Goal: Task Accomplishment & Management: Use online tool/utility

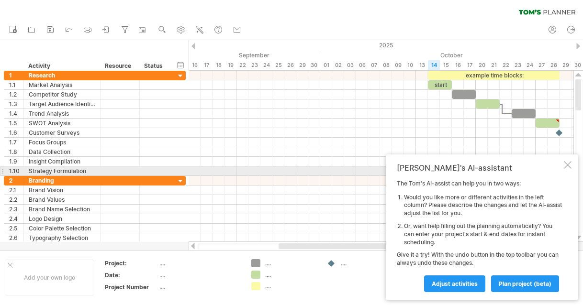
click at [569, 169] on div at bounding box center [568, 165] width 8 height 8
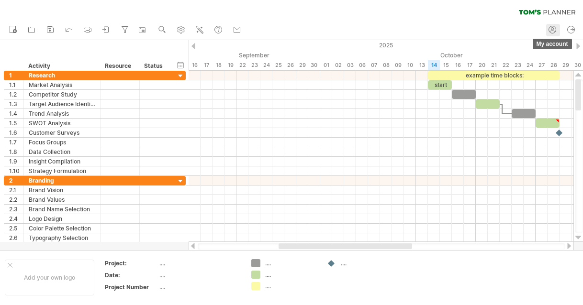
click at [555, 28] on circle at bounding box center [552, 29] width 7 height 7
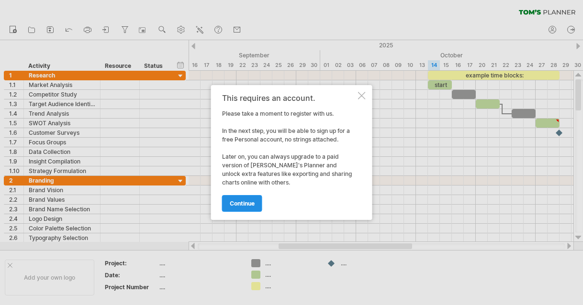
click at [244, 202] on span "continue" at bounding box center [242, 203] width 25 height 7
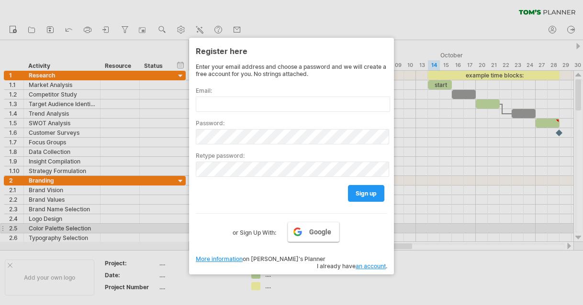
click at [316, 233] on span "Google" at bounding box center [320, 232] width 22 height 8
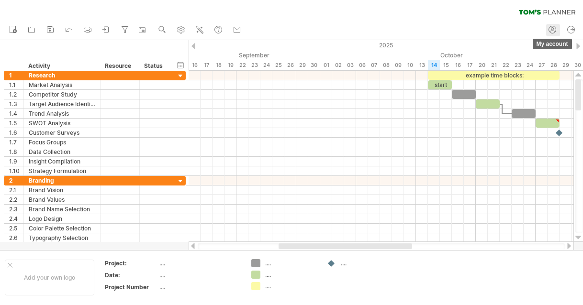
click at [553, 30] on circle at bounding box center [552, 29] width 2 height 2
type input "**********"
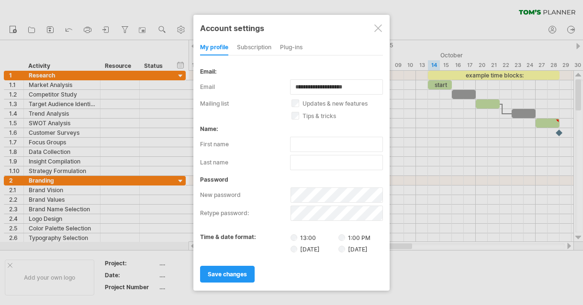
click at [258, 47] on div "subscription" at bounding box center [254, 47] width 34 height 15
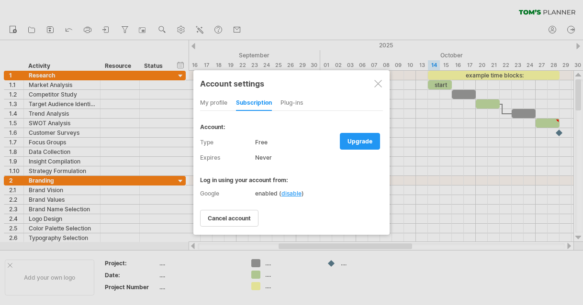
click at [224, 102] on div "my profile" at bounding box center [213, 103] width 27 height 15
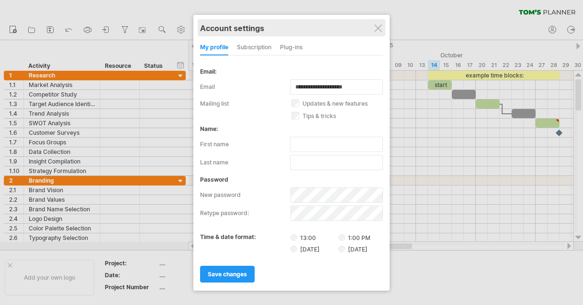
click at [377, 21] on div "Account settings" at bounding box center [291, 27] width 183 height 17
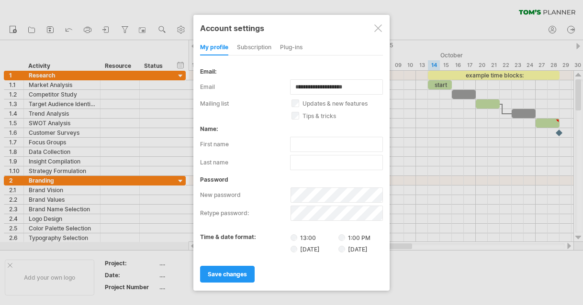
click at [377, 26] on div at bounding box center [378, 28] width 8 height 8
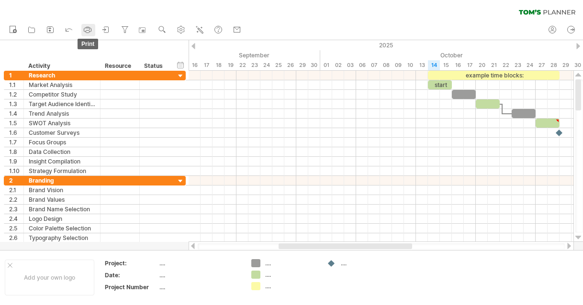
click at [87, 31] on rect at bounding box center [87, 32] width 3 height 2
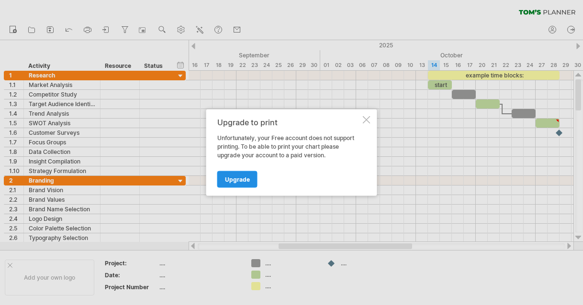
click at [242, 180] on span "Upgrade" at bounding box center [237, 179] width 25 height 7
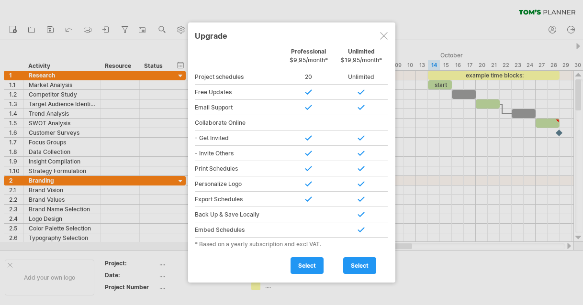
click at [383, 33] on div at bounding box center [384, 36] width 8 height 8
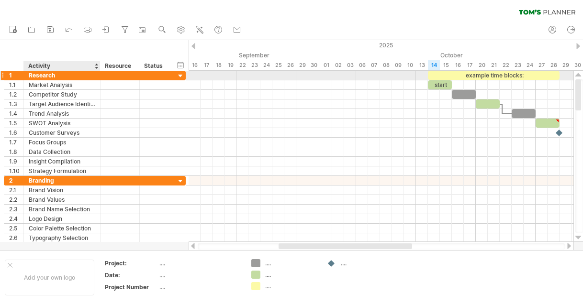
click at [41, 76] on div "Research" at bounding box center [62, 75] width 67 height 9
click at [46, 75] on input "********" at bounding box center [62, 75] width 67 height 9
type input "*"
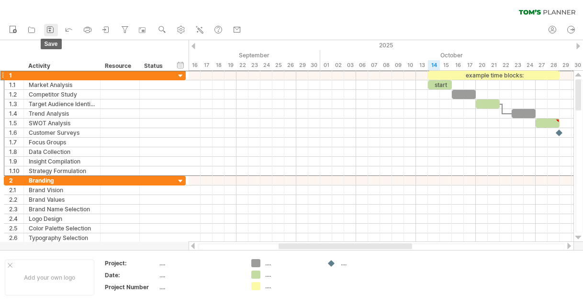
click at [49, 28] on rect at bounding box center [49, 28] width 3 height 1
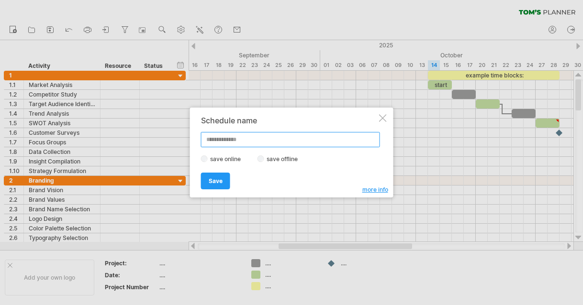
click at [235, 140] on input "text" at bounding box center [290, 139] width 179 height 15
click at [292, 198] on div at bounding box center [291, 152] width 583 height 305
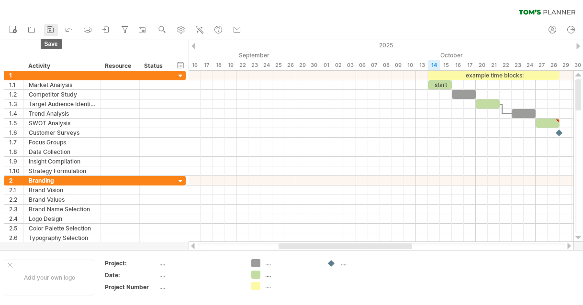
click at [52, 28] on icon at bounding box center [50, 30] width 10 height 10
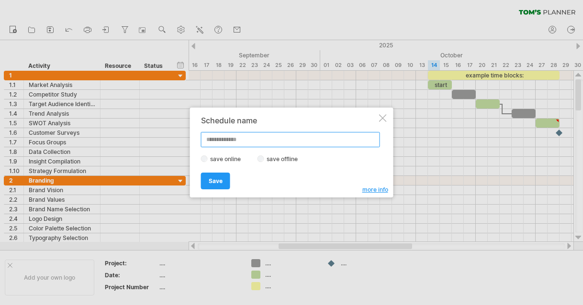
click at [237, 140] on input "text" at bounding box center [290, 139] width 179 height 15
type input "*"
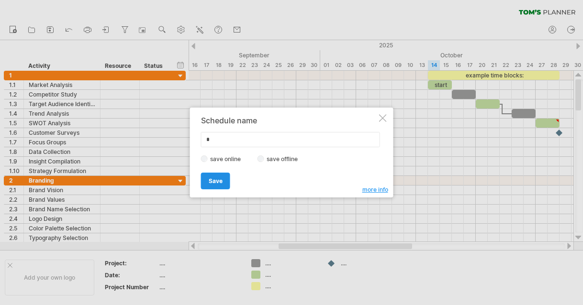
click at [214, 179] on span "Save" at bounding box center [216, 181] width 14 height 7
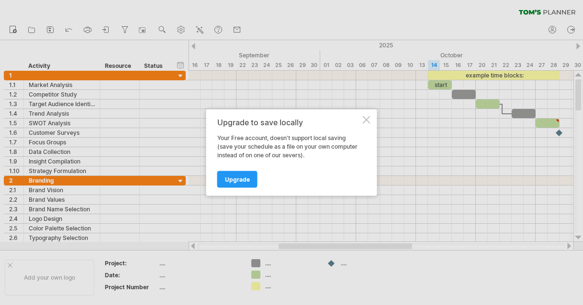
click at [366, 122] on div at bounding box center [367, 120] width 8 height 8
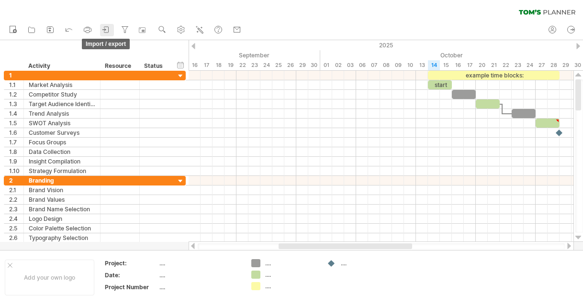
click at [107, 30] on icon at bounding box center [106, 30] width 10 height 10
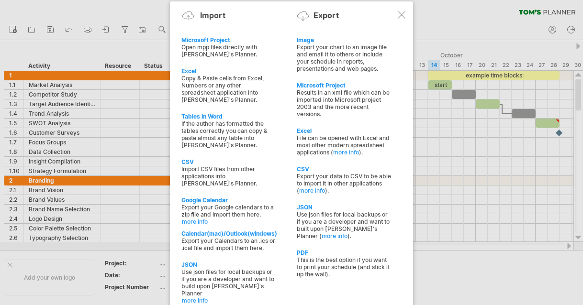
click at [403, 12] on div at bounding box center [402, 15] width 8 height 8
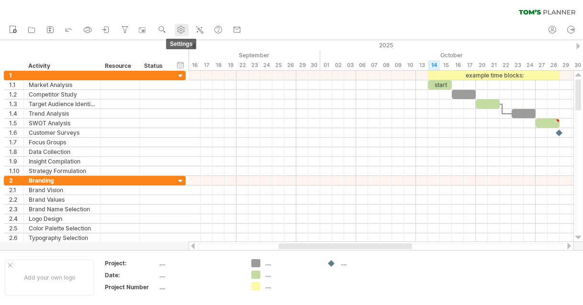
click at [182, 29] on use at bounding box center [181, 30] width 10 height 10
select select "*"
select select "**"
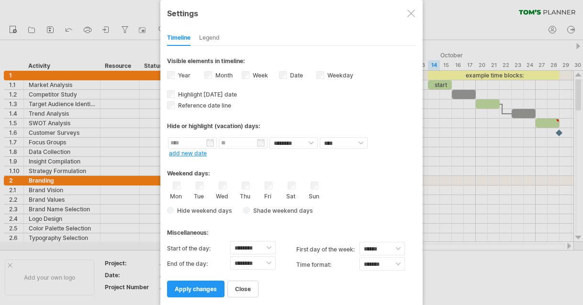
click at [411, 11] on div at bounding box center [411, 14] width 8 height 8
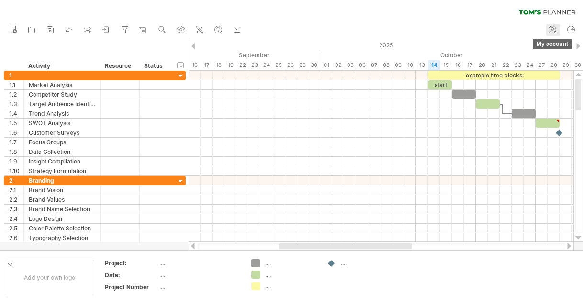
click at [554, 27] on icon at bounding box center [552, 30] width 10 height 10
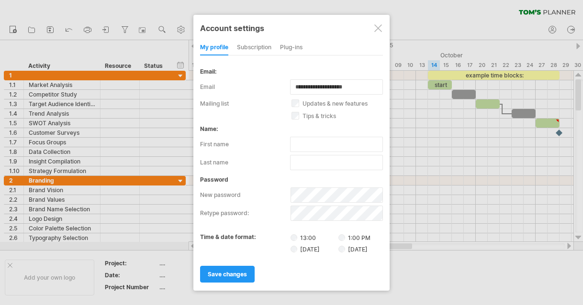
click at [257, 41] on div "subscription" at bounding box center [254, 47] width 34 height 15
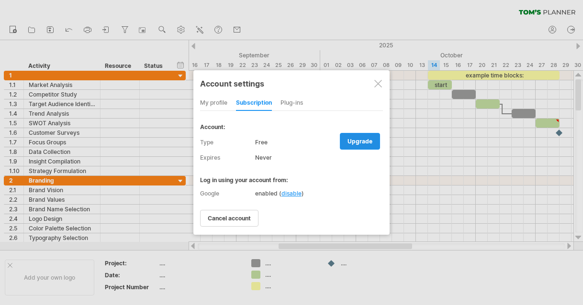
click at [353, 144] on span "upgrade" at bounding box center [359, 141] width 25 height 7
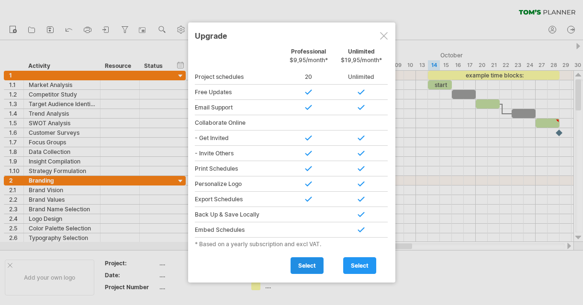
click at [309, 268] on span "select" at bounding box center [307, 265] width 18 height 7
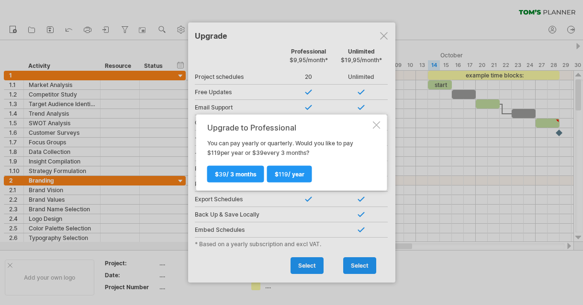
click at [375, 124] on div at bounding box center [377, 126] width 8 height 8
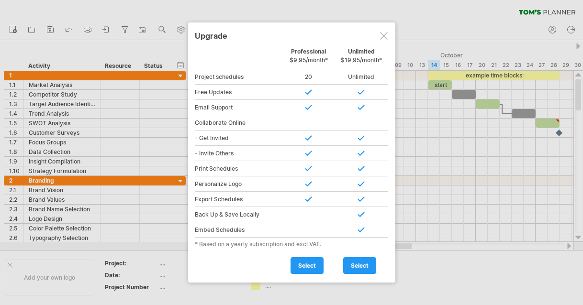
click at [386, 38] on div at bounding box center [384, 36] width 8 height 8
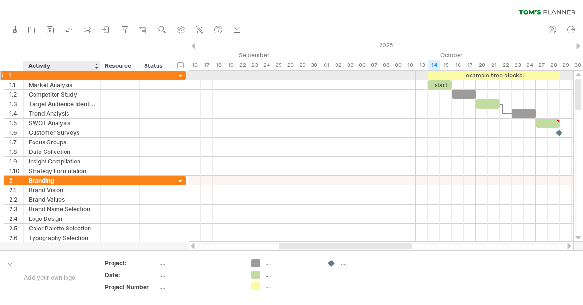
click at [44, 75] on div at bounding box center [62, 75] width 67 height 9
type input "*"
click at [551, 247] on div at bounding box center [553, 247] width 16 height 7
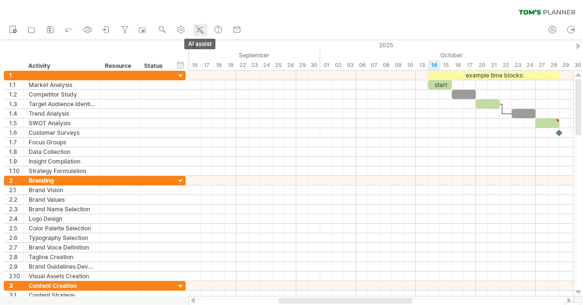
click at [203, 30] on icon at bounding box center [200, 30] width 10 height 10
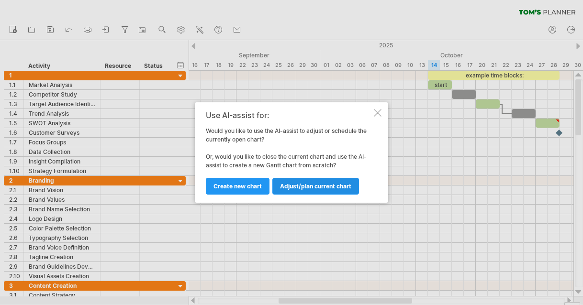
click at [307, 189] on span "Adjust/plan current chart" at bounding box center [315, 186] width 71 height 7
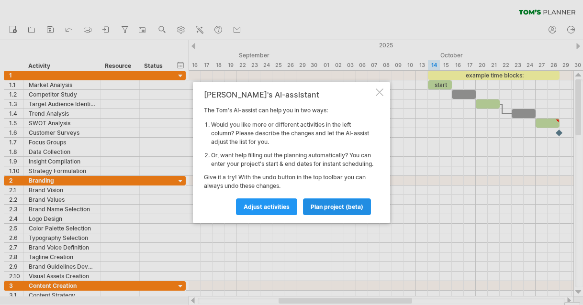
click at [314, 211] on span "plan project (beta)" at bounding box center [337, 206] width 53 height 7
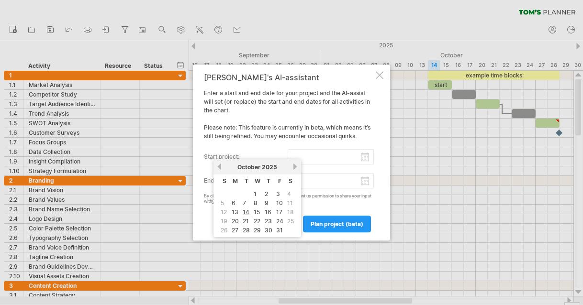
drag, startPoint x: 307, startPoint y: 156, endPoint x: 369, endPoint y: 151, distance: 62.5
click at [307, 156] on input "start project:" at bounding box center [331, 156] width 87 height 15
click at [222, 166] on link "previous" at bounding box center [219, 166] width 7 height 7
click at [233, 205] on link "8" at bounding box center [234, 203] width 6 height 9
type input "********"
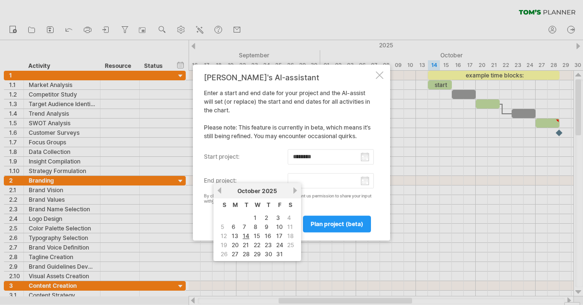
click at [365, 181] on input "end project:" at bounding box center [331, 180] width 87 height 15
click at [294, 193] on link "next" at bounding box center [294, 190] width 7 height 7
click at [220, 189] on link "previous" at bounding box center [219, 190] width 7 height 7
click at [235, 254] on link "24" at bounding box center [235, 254] width 9 height 9
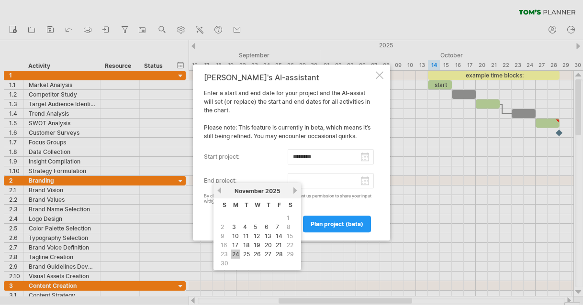
type input "********"
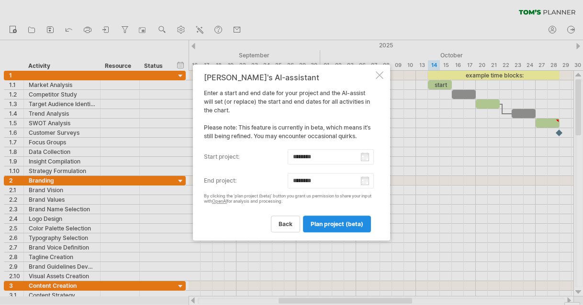
click at [331, 223] on span "plan project (beta)" at bounding box center [337, 224] width 53 height 7
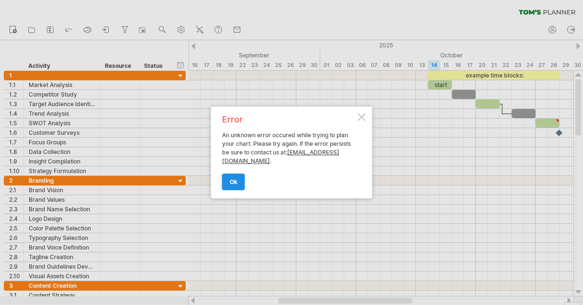
click at [232, 178] on span "ok" at bounding box center [234, 181] width 8 height 7
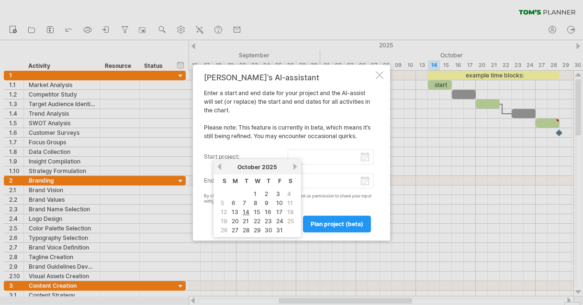
click at [365, 160] on input "start project:" at bounding box center [331, 156] width 87 height 15
click at [221, 165] on link "previous" at bounding box center [219, 166] width 7 height 7
click at [233, 202] on link "8" at bounding box center [234, 203] width 6 height 9
type input "********"
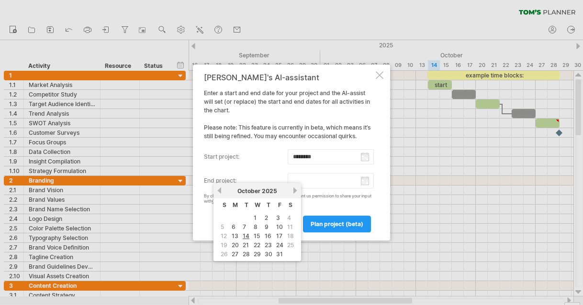
click at [365, 182] on input "end project:" at bounding box center [331, 180] width 87 height 15
click at [295, 187] on link "next" at bounding box center [294, 190] width 7 height 7
click at [236, 255] on link "24" at bounding box center [235, 254] width 9 height 9
type input "********"
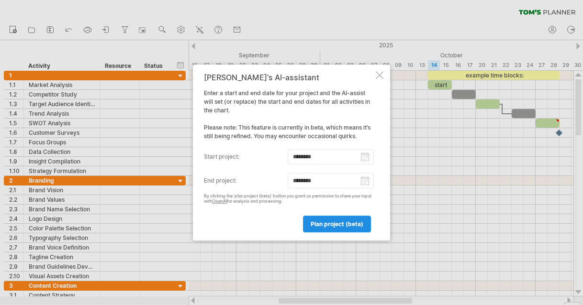
click at [336, 224] on span "plan project (beta)" at bounding box center [337, 224] width 53 height 7
